Goal: Task Accomplishment & Management: Use online tool/utility

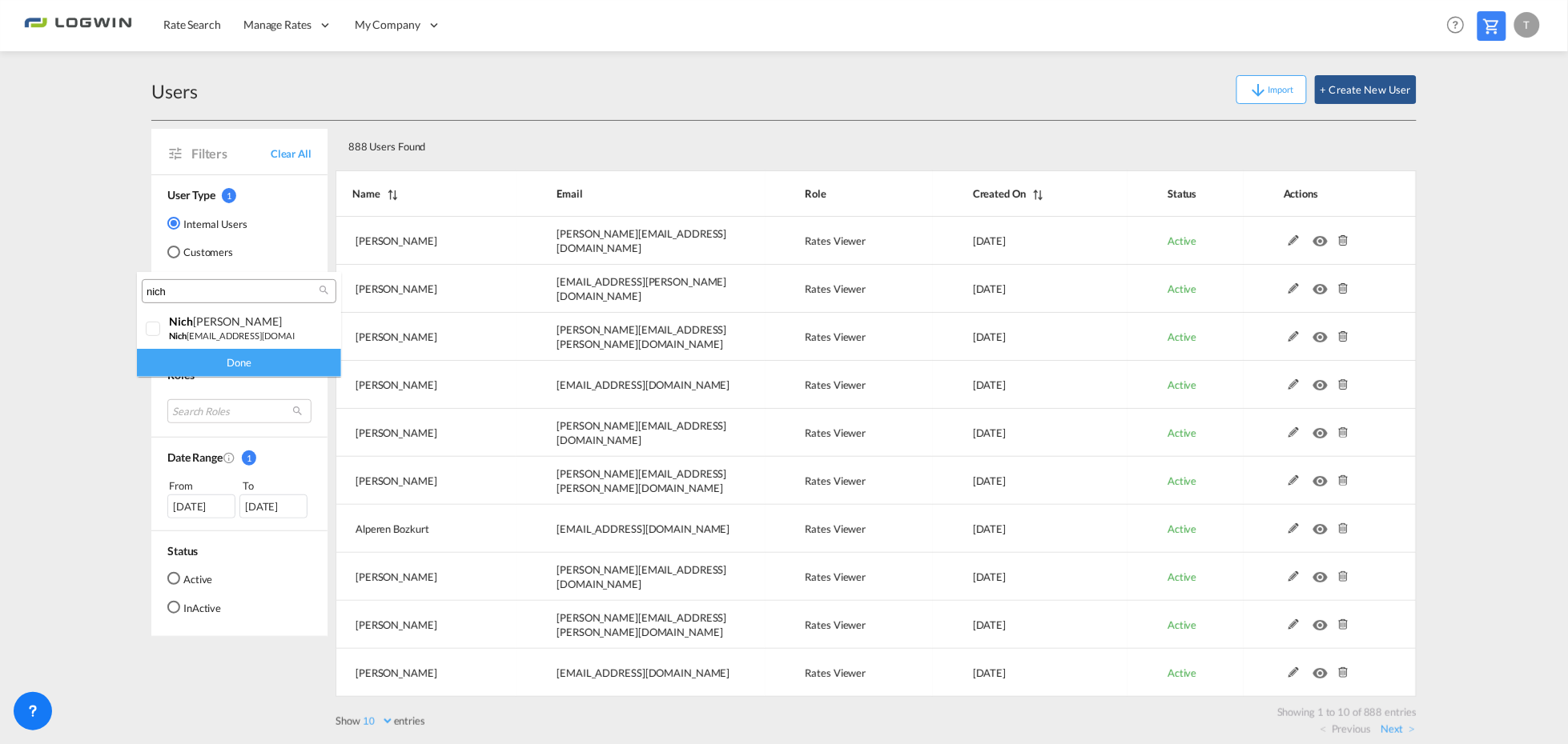
click at [1535, 26] on md-backdrop at bounding box center [784, 372] width 1568 height 744
click at [1523, 25] on div "T" at bounding box center [1526, 24] width 25 height 25
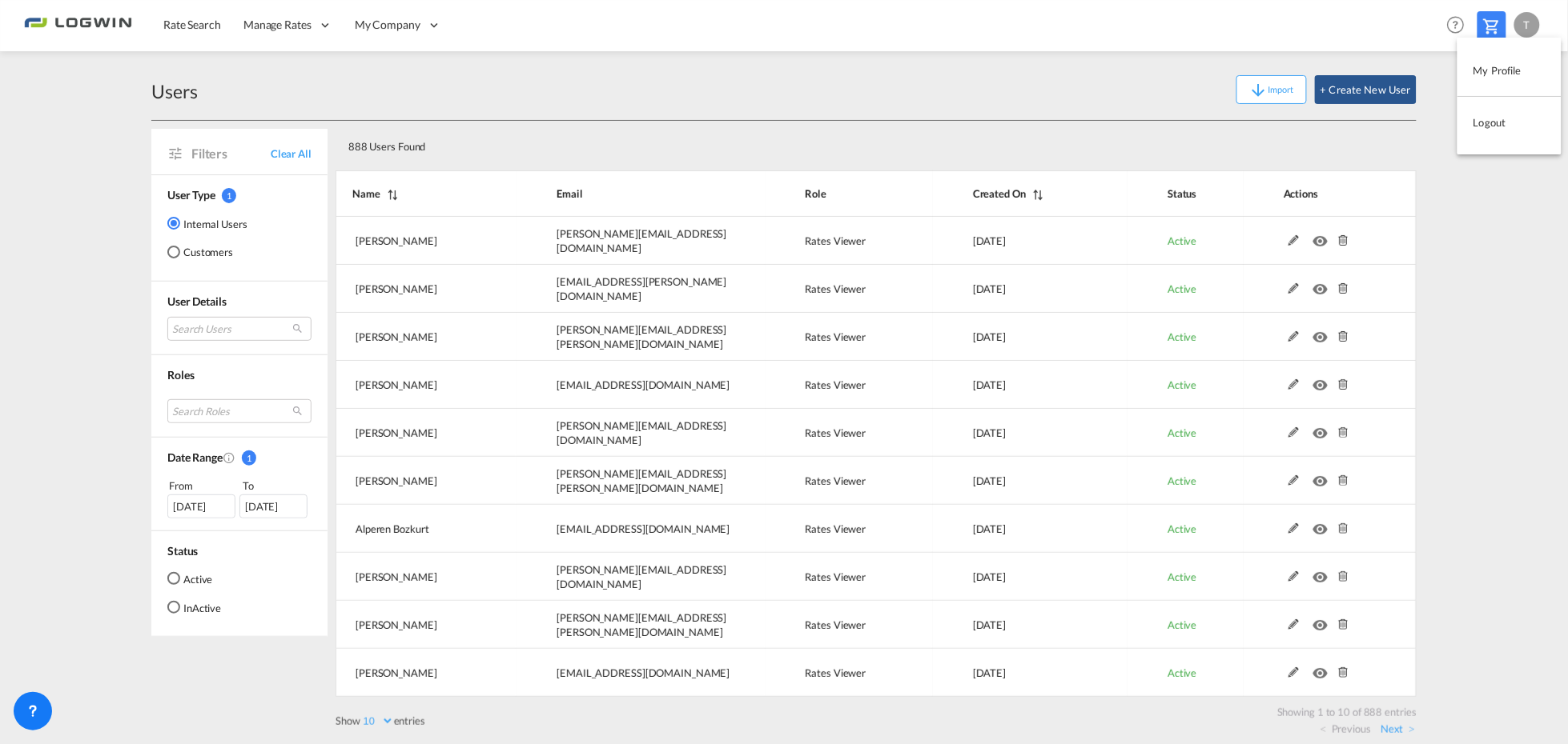
click at [1480, 125] on button "Logout" at bounding box center [1509, 122] width 104 height 32
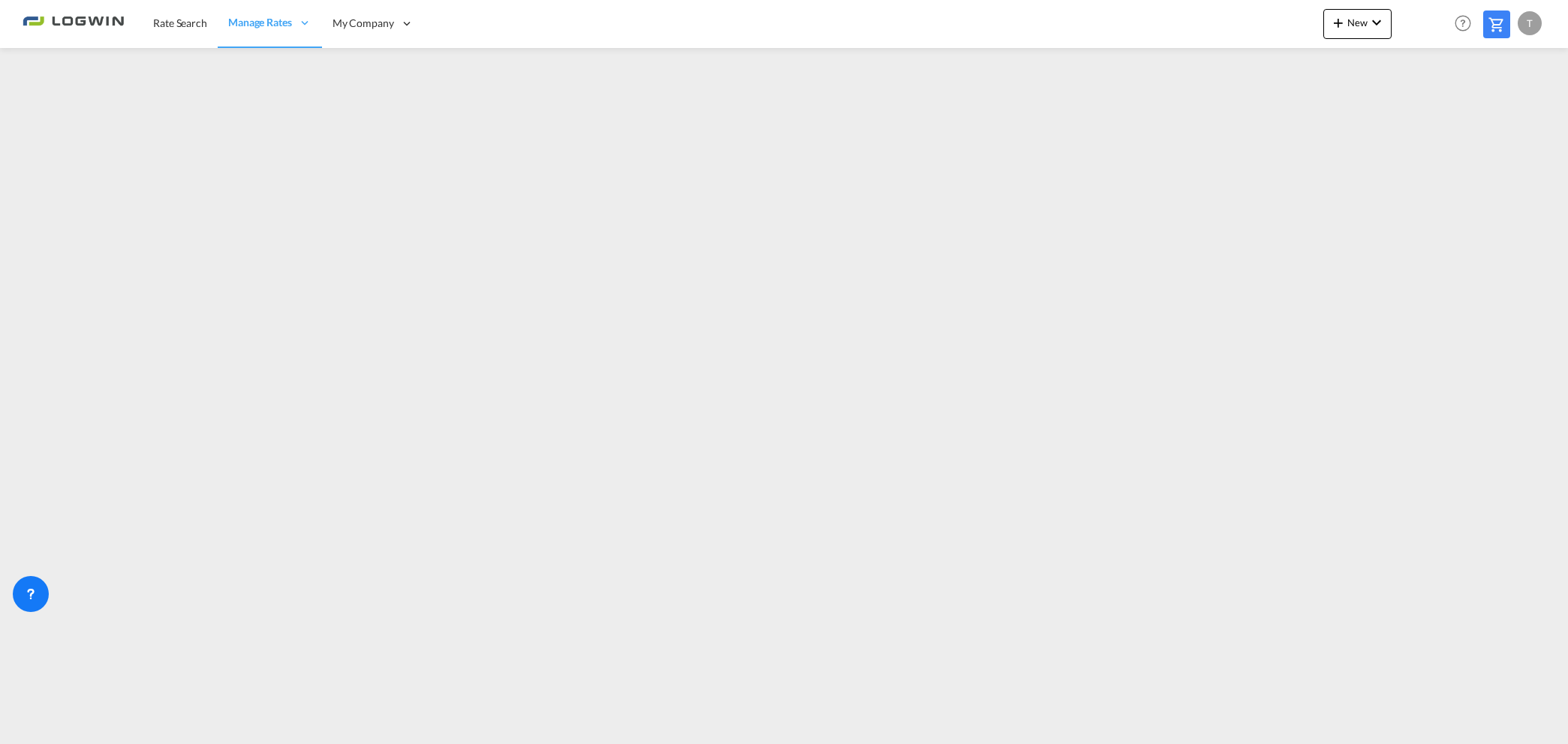
click at [1528, 16] on div "T" at bounding box center [1529, 23] width 24 height 24
click at [1484, 116] on button "Logout" at bounding box center [1512, 115] width 97 height 30
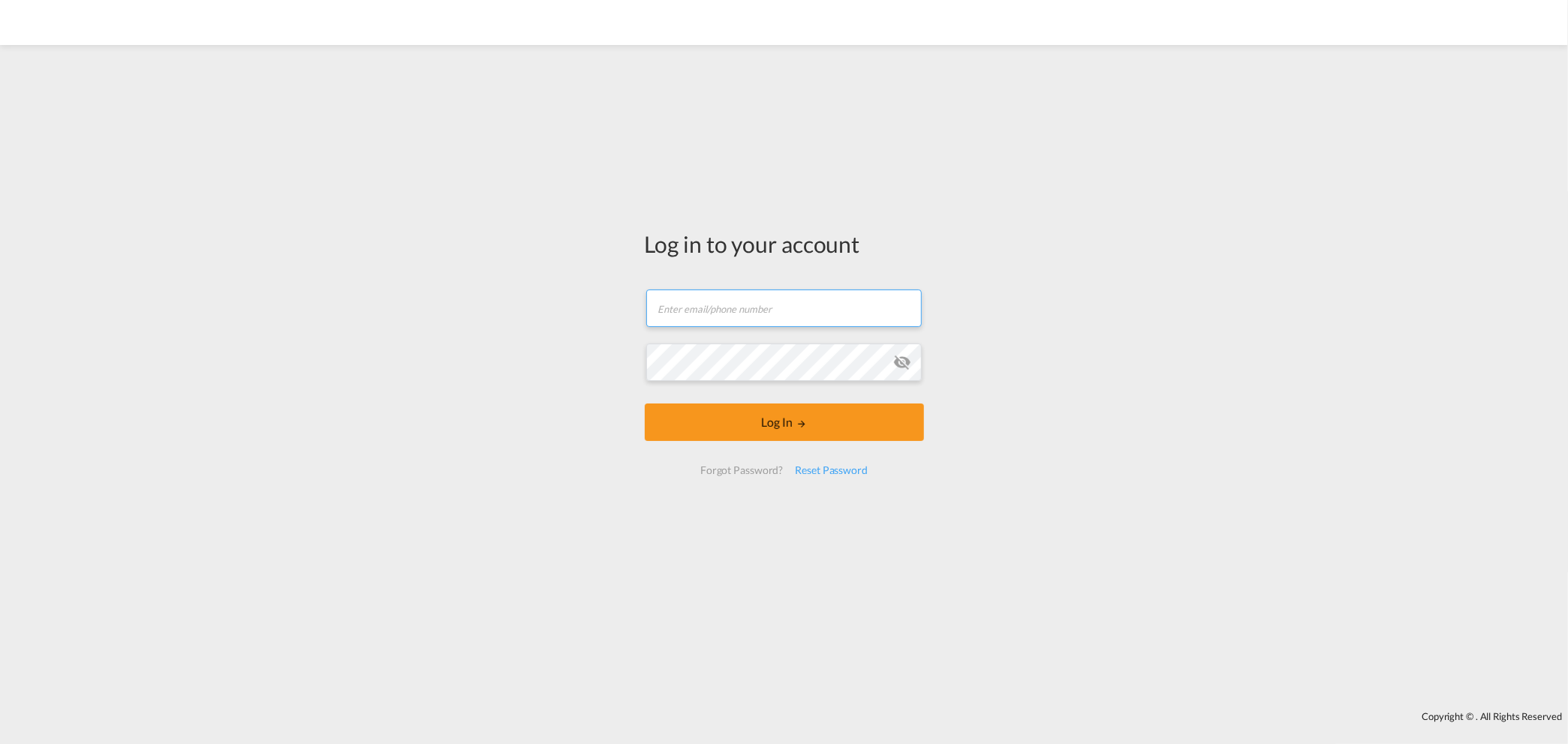
click at [678, 298] on input "text" at bounding box center [784, 308] width 275 height 37
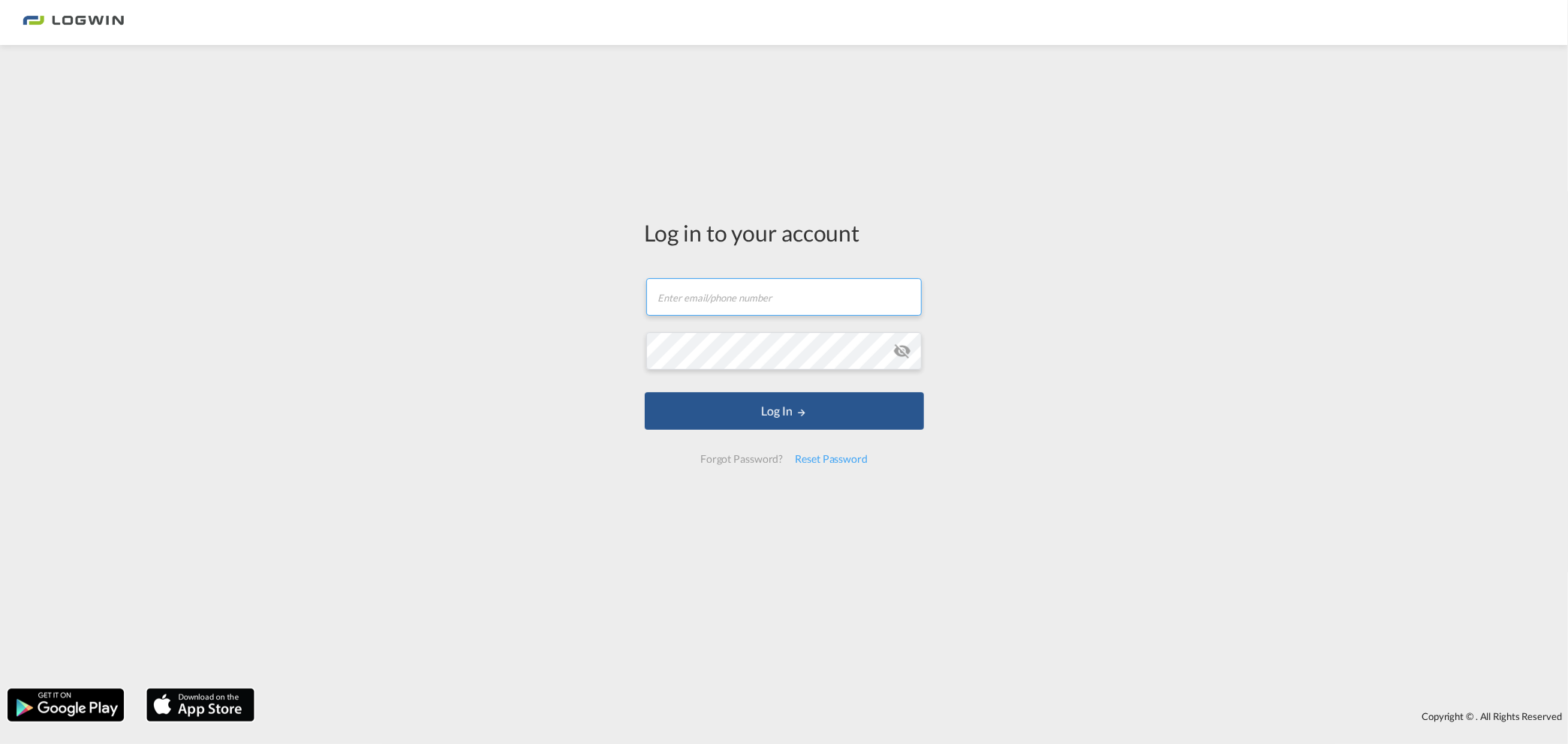
type input "[EMAIL_ADDRESS][PERSON_NAME][DOMAIN_NAME]"
click at [645, 392] on button "Log In" at bounding box center [784, 411] width 280 height 37
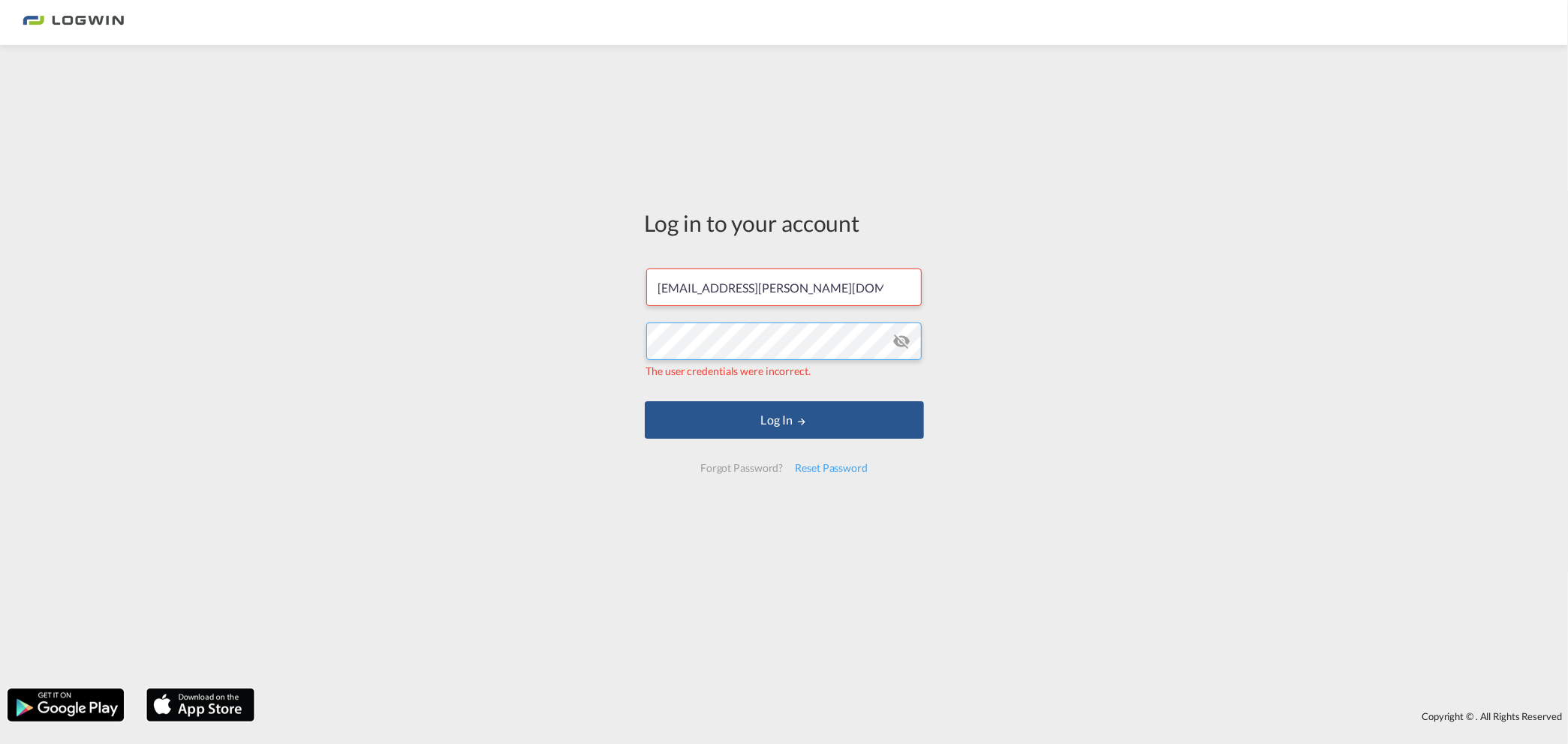
click at [645, 402] on button "Log In" at bounding box center [784, 420] width 280 height 37
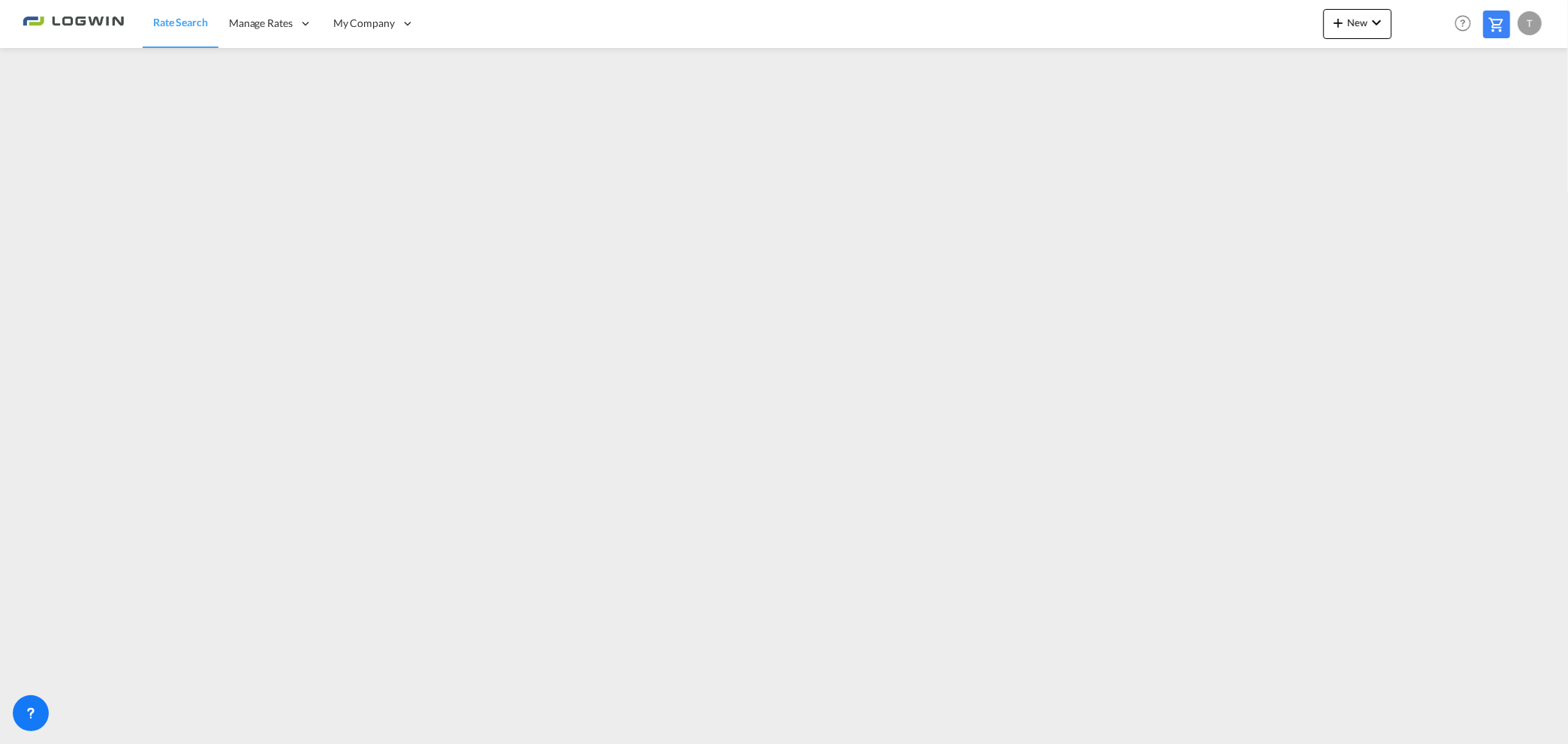
click at [134, 19] on div "Rate Search Manage Rates Contract Rates My Rate Files Maintain Rates Single Upd…" at bounding box center [784, 23] width 1522 height 46
click at [162, 19] on span "Rate Search" at bounding box center [180, 22] width 55 height 13
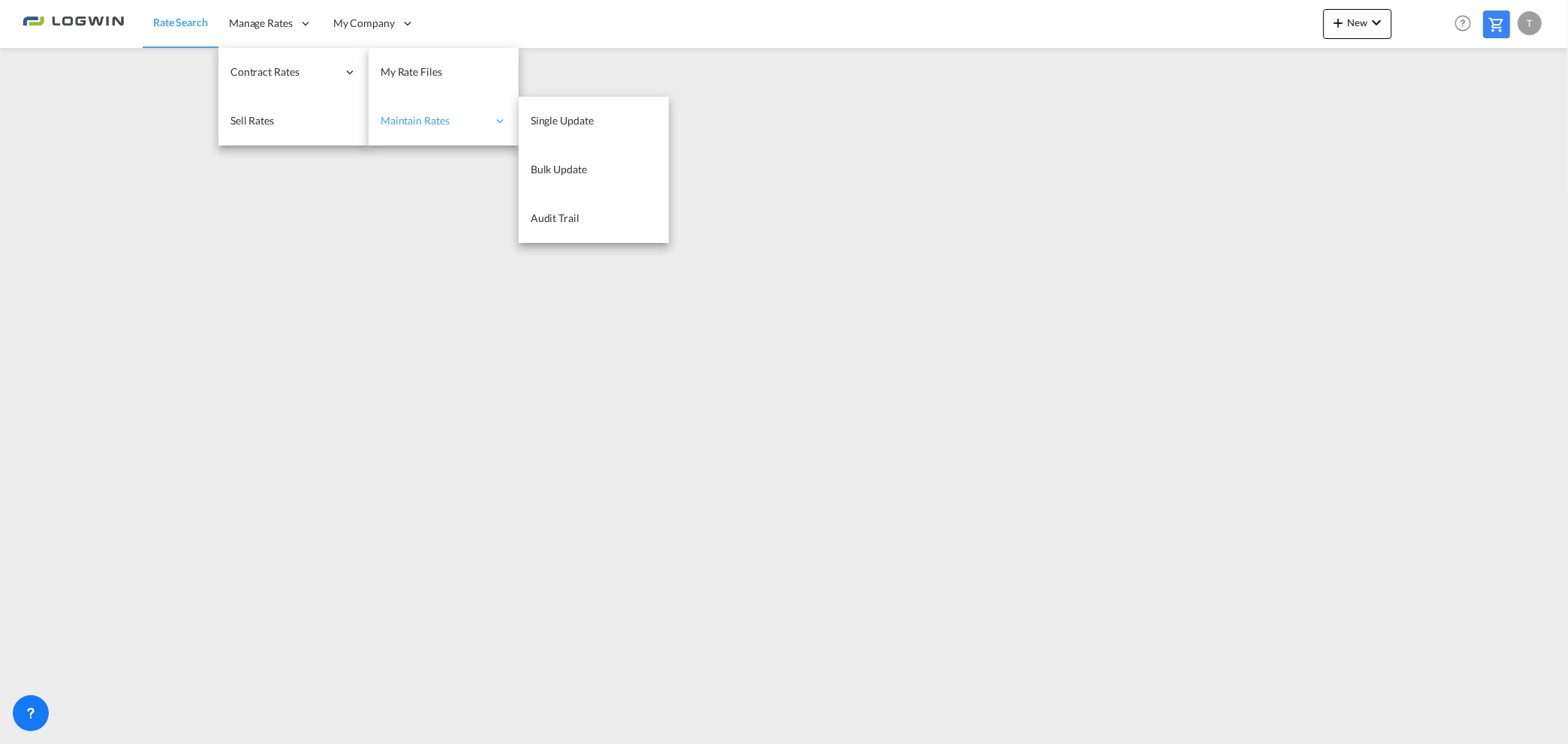
drag, startPoint x: 440, startPoint y: 74, endPoint x: 450, endPoint y: 120, distance: 47.1
click at [438, 73] on span "My Rate Files" at bounding box center [412, 72] width 62 height 13
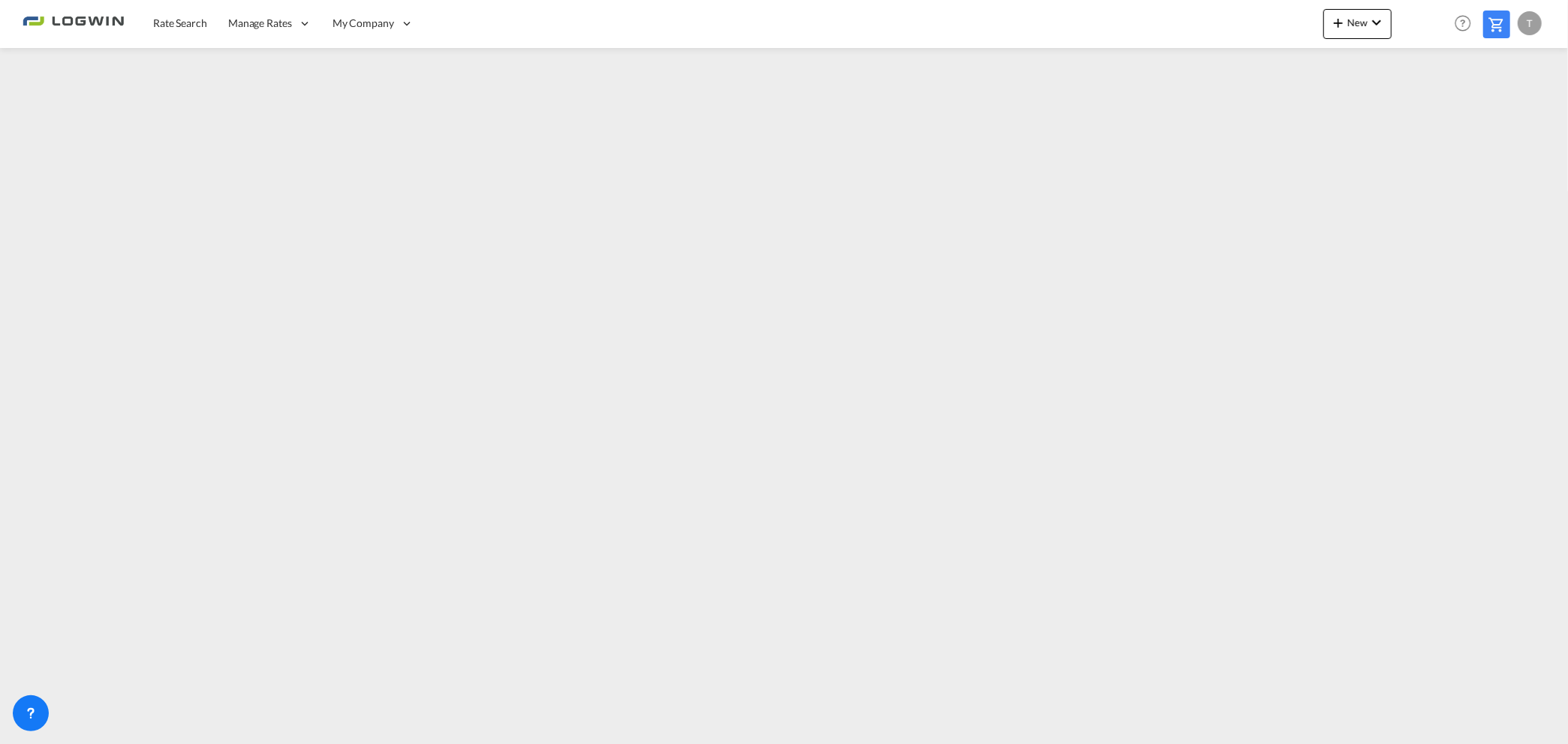
drag, startPoint x: 1043, startPoint y: 728, endPoint x: 1099, endPoint y: 736, distance: 56.6
click at [1099, 736] on md-content "Rate Search Manage Rates Contract Rates My Rate Files Maintain Rates Single Upd…" at bounding box center [784, 372] width 1568 height 744
click at [1567, 744] on md-content "Rate Search Manage Rates Contract Rates My Rate Files Maintain Rates Single Upd…" at bounding box center [881, 419] width 1764 height 838
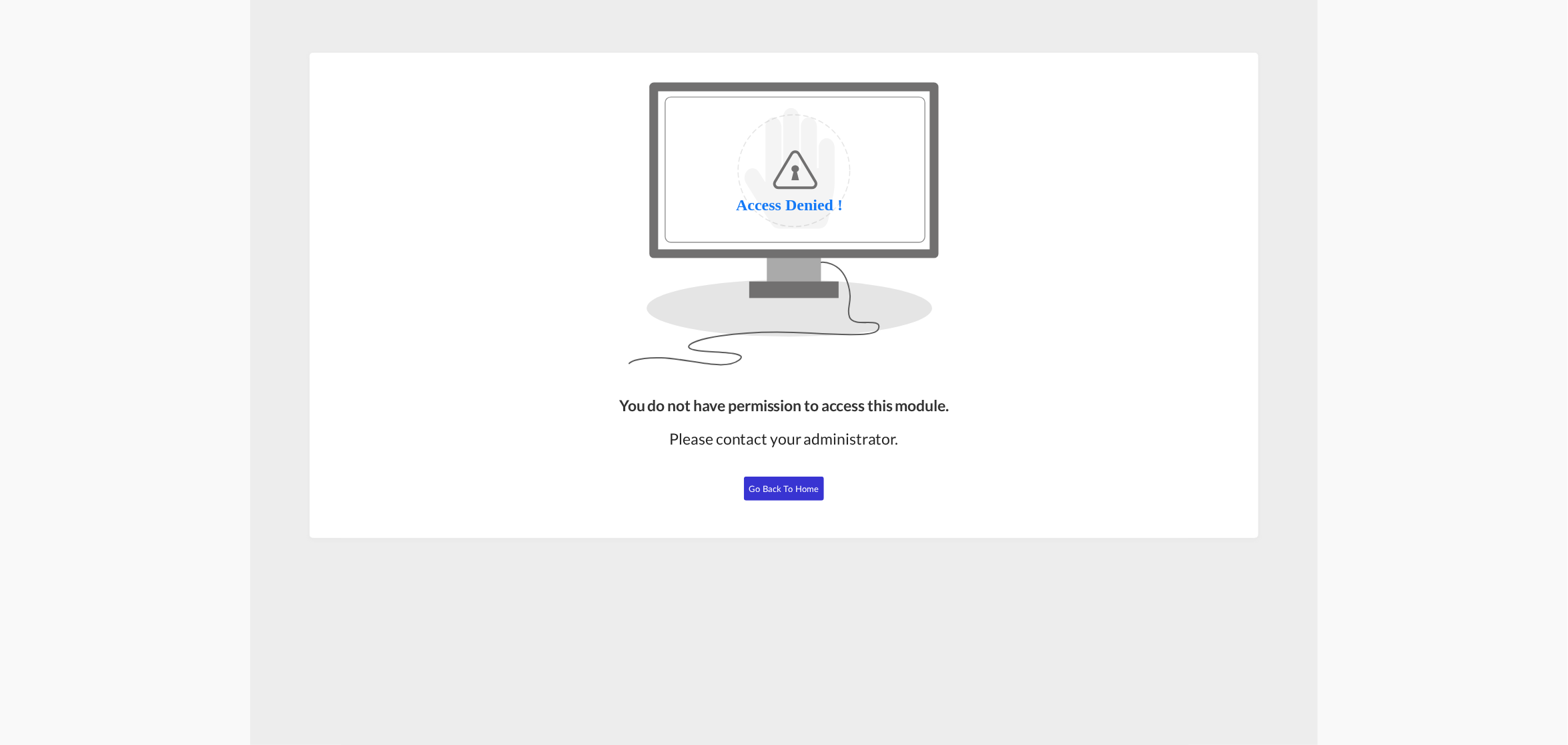
click at [805, 484] on span "Go Back to Home" at bounding box center [784, 488] width 70 height 11
